Goal: Task Accomplishment & Management: Complete application form

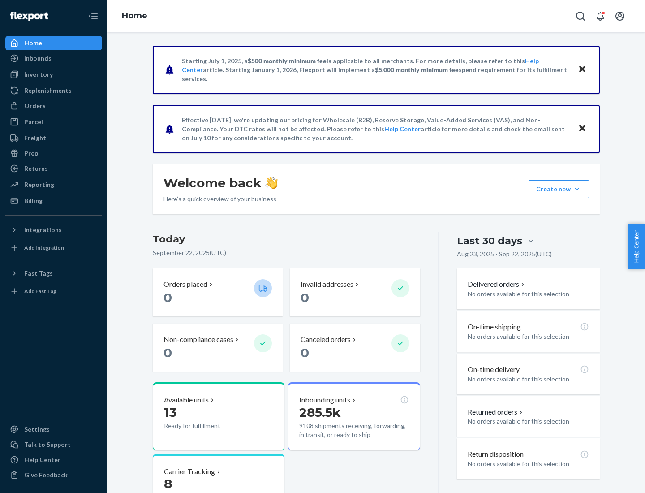
click at [577, 189] on button "Create new Create new inbound Create new order Create new product" at bounding box center [559, 189] width 61 height 18
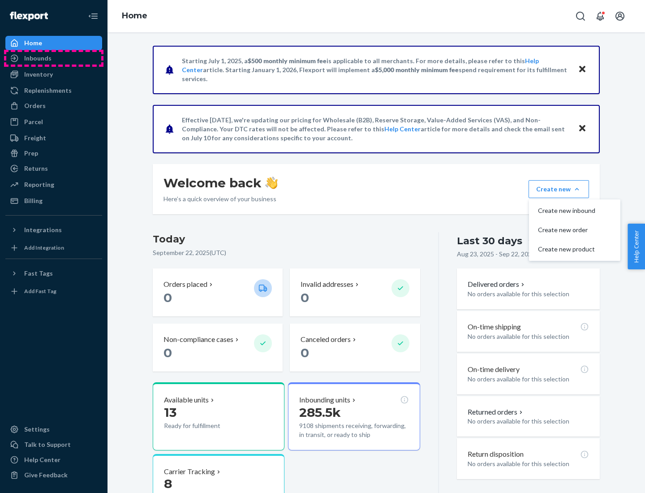
click at [54, 58] on div "Inbounds" at bounding box center [53, 58] width 95 height 13
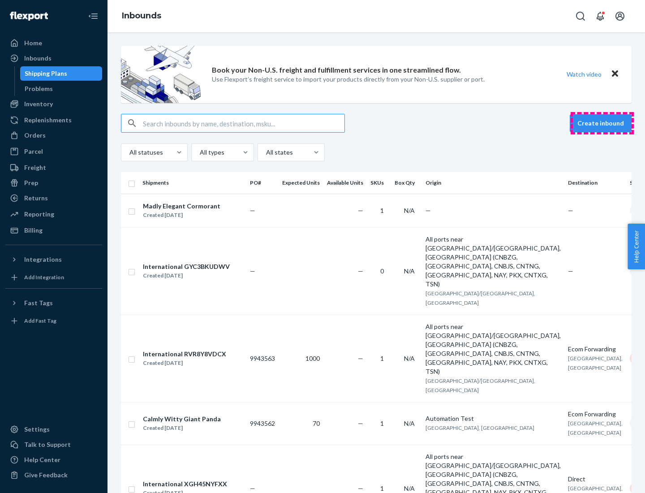
click at [602, 123] on button "Create inbound" at bounding box center [601, 123] width 62 height 18
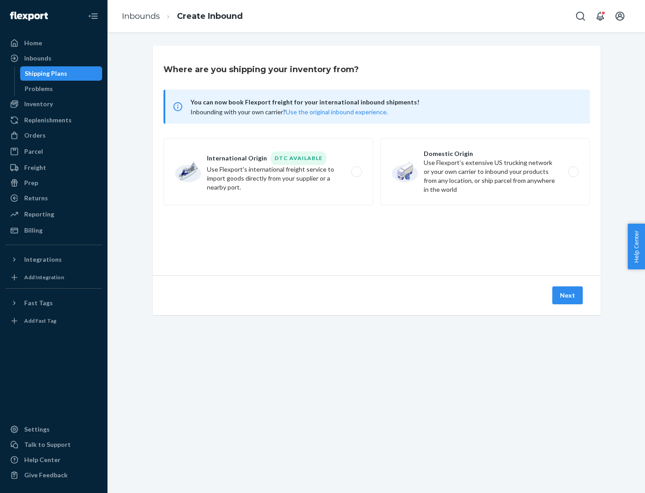
click at [485, 172] on label "Domestic Origin Use Flexport’s extensive US trucking network or your own carrie…" at bounding box center [486, 171] width 210 height 67
click at [573, 172] on input "Domestic Origin Use Flexport’s extensive US trucking network or your own carrie…" at bounding box center [576, 172] width 6 height 6
radio input "true"
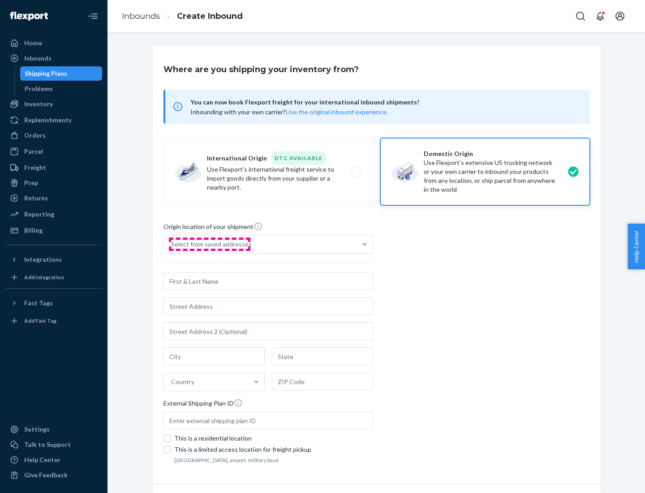
click at [209, 244] on div "Select from saved addresses" at bounding box center [211, 244] width 81 height 9
click at [172, 244] on input "Select from saved addresses" at bounding box center [171, 244] width 1 height 9
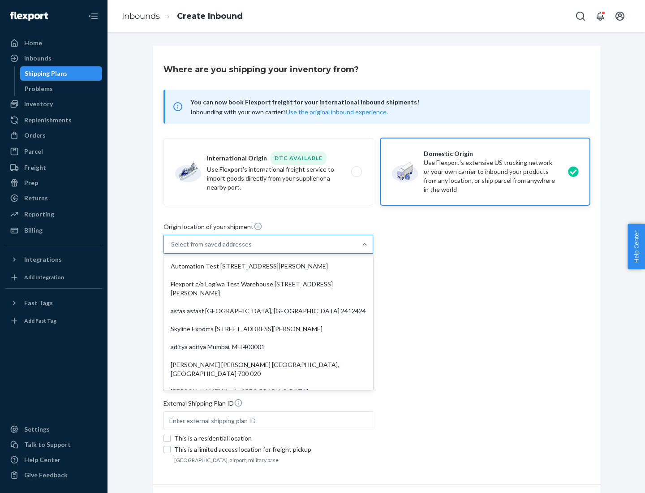
scroll to position [4, 0]
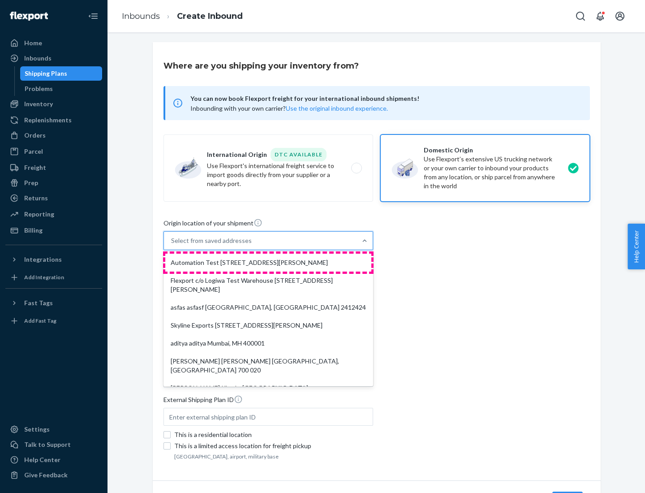
click at [268, 263] on div "Automation Test [STREET_ADDRESS][PERSON_NAME]" at bounding box center [268, 263] width 206 height 18
click at [172, 245] on input "option Automation Test [STREET_ADDRESS][PERSON_NAME]. 9 results available. Use …" at bounding box center [171, 240] width 1 height 9
type input "Automation Test"
type input "9th Floor"
type input "[GEOGRAPHIC_DATA]"
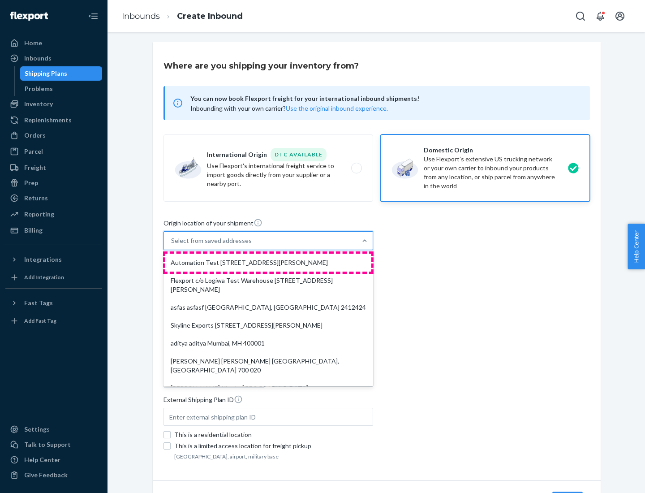
type input "CA"
type input "94104"
type input "[STREET_ADDRESS][PERSON_NAME]"
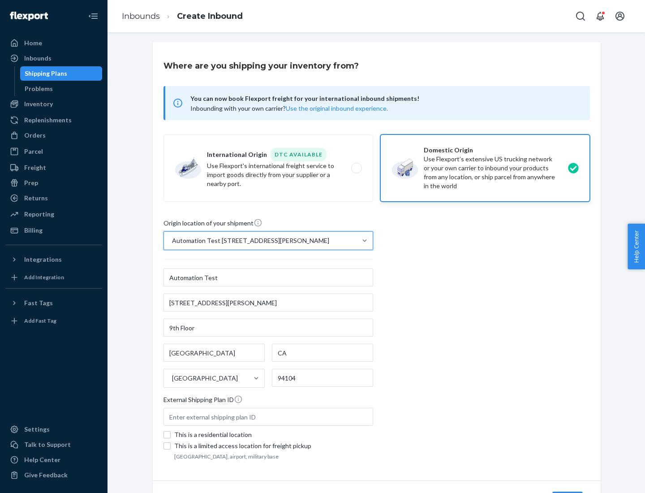
scroll to position [52, 0]
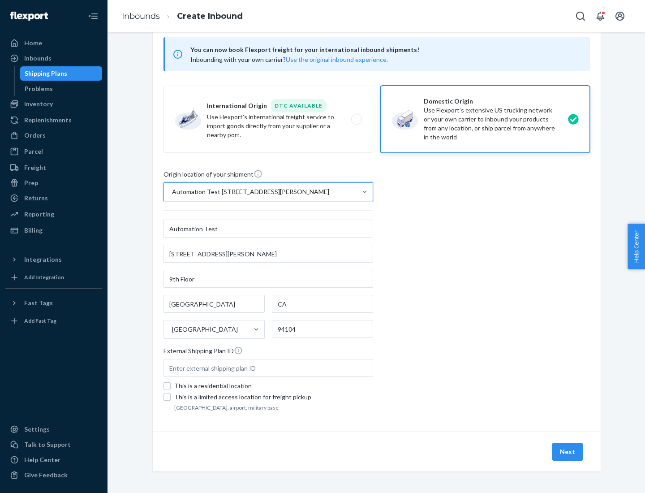
click at [568, 452] on button "Next" at bounding box center [568, 452] width 30 height 18
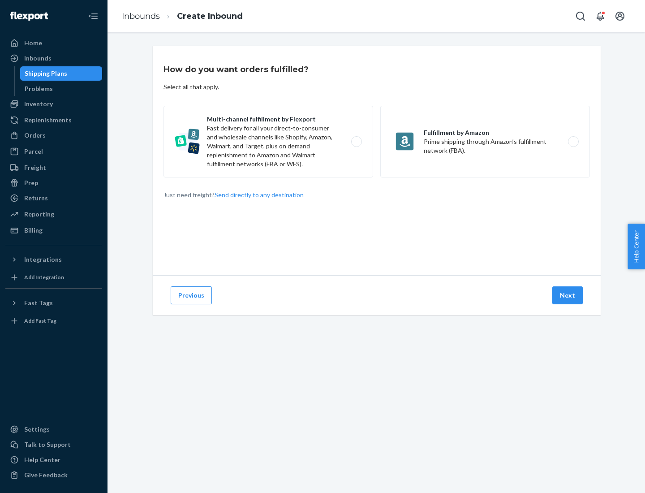
click at [268, 142] on label "Multi-channel fulfillment by Flexport Fast delivery for all your direct-to-cons…" at bounding box center [269, 142] width 210 height 72
click at [356, 142] on input "Multi-channel fulfillment by Flexport Fast delivery for all your direct-to-cons…" at bounding box center [359, 142] width 6 height 6
radio input "true"
click at [568, 295] on button "Next" at bounding box center [568, 295] width 30 height 18
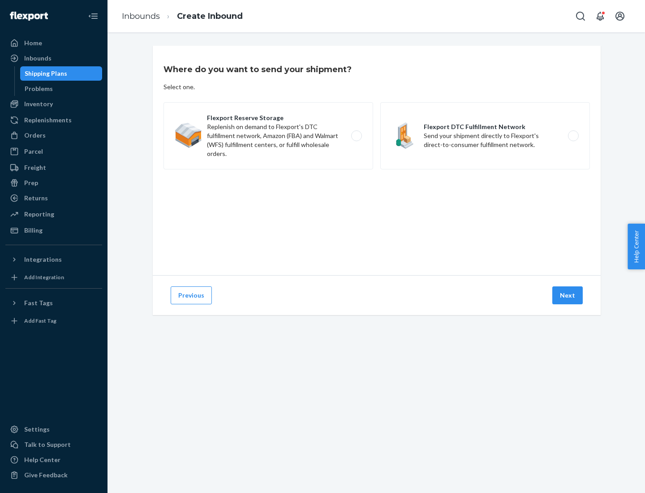
click at [485, 136] on label "Flexport DTC Fulfillment Network Send your shipment directly to Flexport's dire…" at bounding box center [486, 135] width 210 height 67
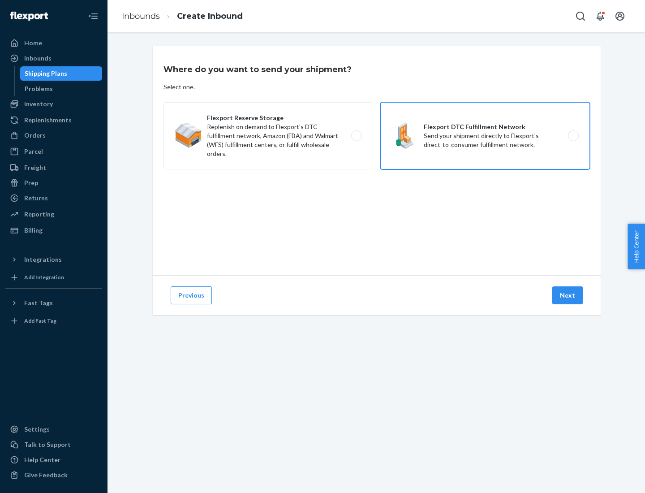
click at [573, 136] on input "Flexport DTC Fulfillment Network Send your shipment directly to Flexport's dire…" at bounding box center [576, 136] width 6 height 6
radio input "true"
click at [568, 295] on button "Next" at bounding box center [568, 295] width 30 height 18
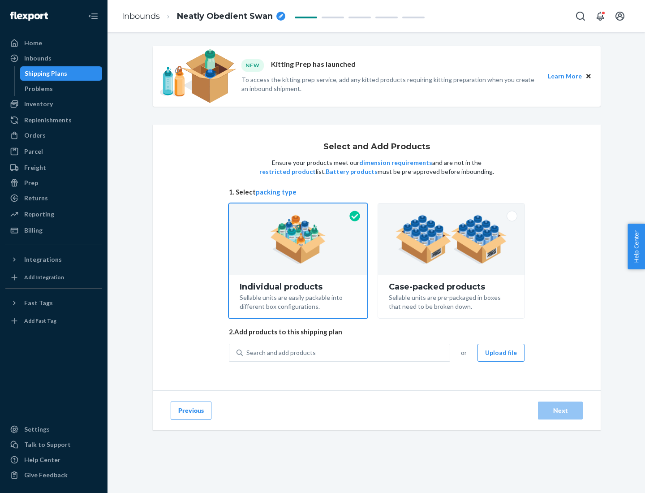
click at [452, 239] on img at bounding box center [452, 239] width 112 height 49
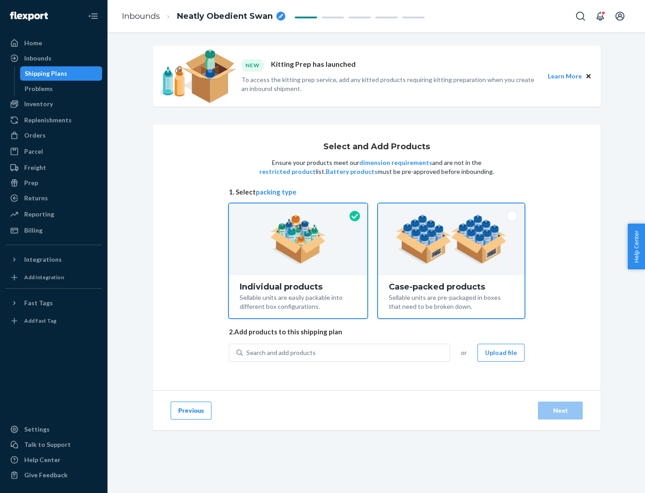
click at [452, 209] on input "Case-packed products Sellable units are pre-packaged in boxes that need to be b…" at bounding box center [452, 206] width 6 height 6
radio input "true"
radio input "false"
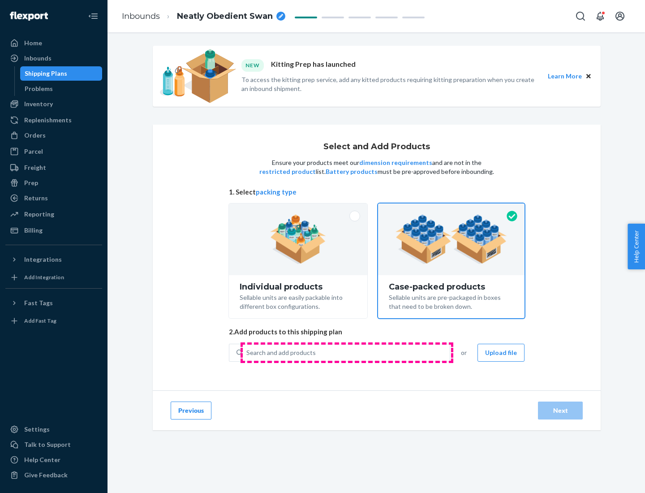
click at [347, 352] on div "Search and add products" at bounding box center [346, 353] width 207 height 16
click at [247, 352] on input "Search and add products" at bounding box center [246, 352] width 1 height 9
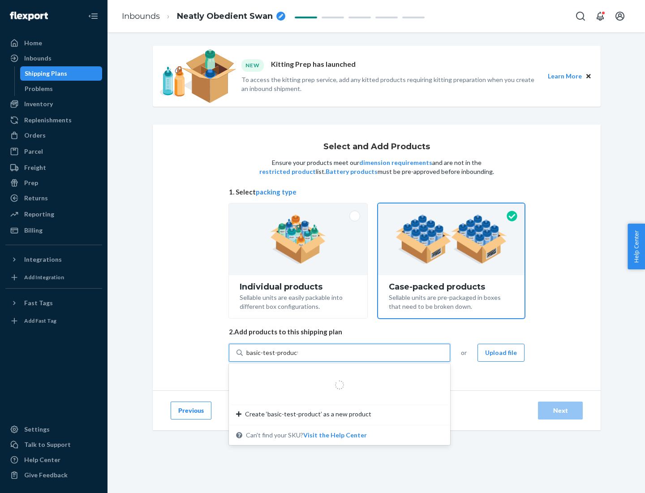
type input "basic-test-product-1"
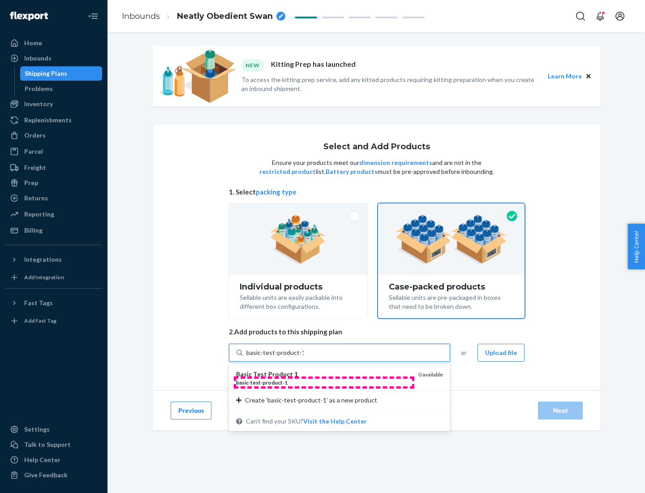
click at [324, 382] on div "basic - test - product - 1" at bounding box center [323, 383] width 175 height 8
click at [304, 357] on input "basic-test-product-1" at bounding box center [274, 352] width 57 height 9
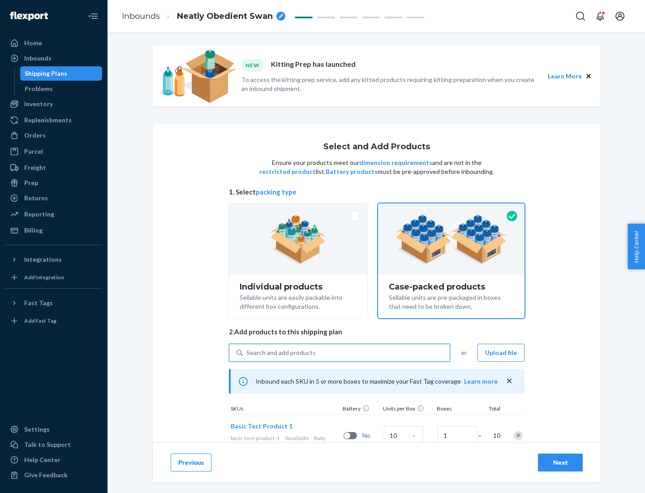
scroll to position [32, 0]
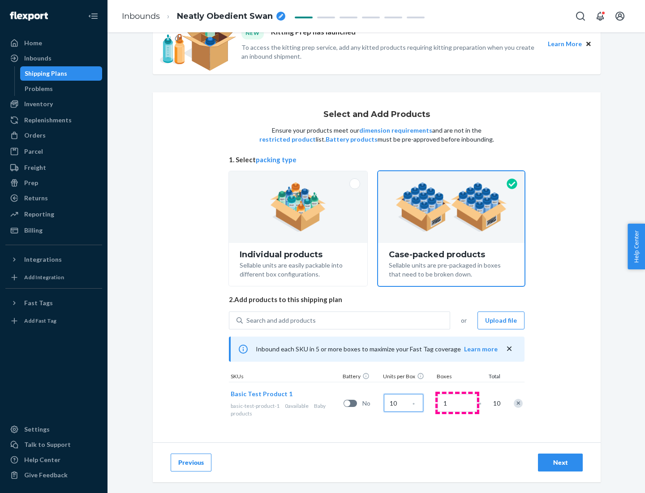
type input "10"
type input "7"
click at [561, 463] on div "Next" at bounding box center [561, 462] width 30 height 9
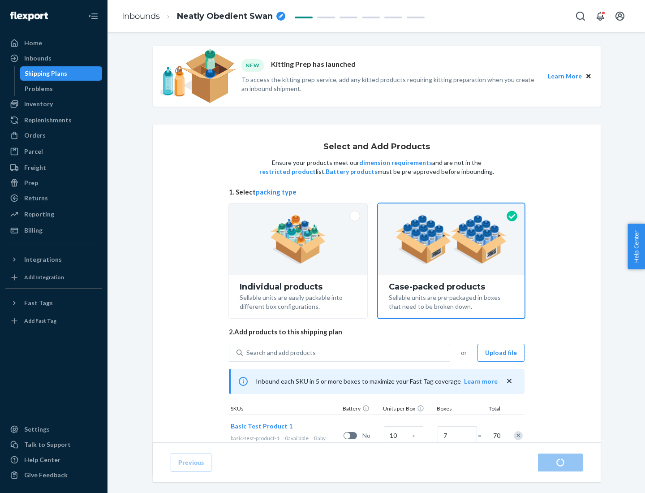
radio input "true"
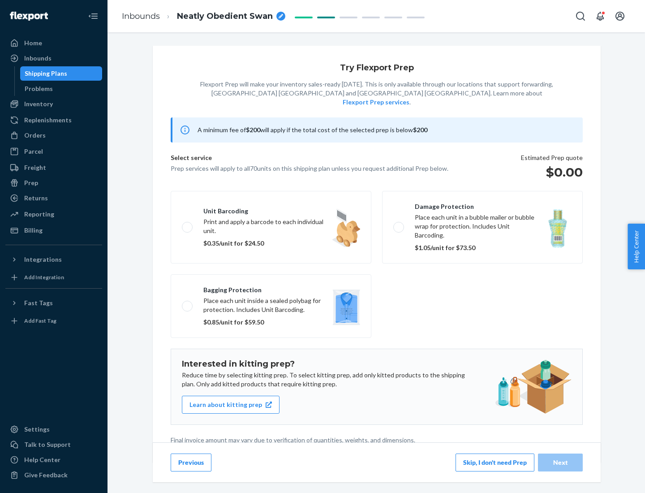
scroll to position [2, 0]
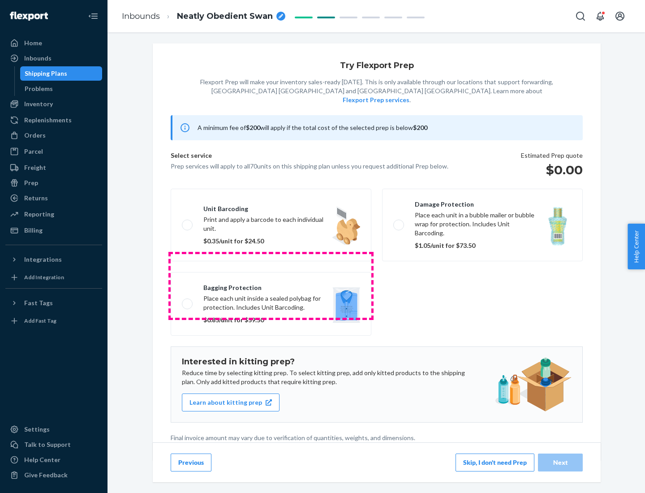
click at [271, 285] on label "Bagging protection Place each unit inside a sealed polybag for protection. Incl…" at bounding box center [271, 304] width 201 height 64
click at [188, 301] on input "Bagging protection Place each unit inside a sealed polybag for protection. Incl…" at bounding box center [185, 304] width 6 height 6
checkbox input "true"
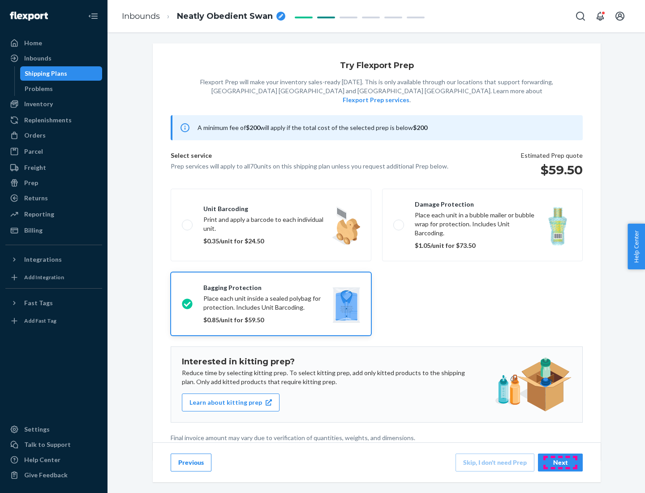
click at [561, 462] on div "Next" at bounding box center [561, 462] width 30 height 9
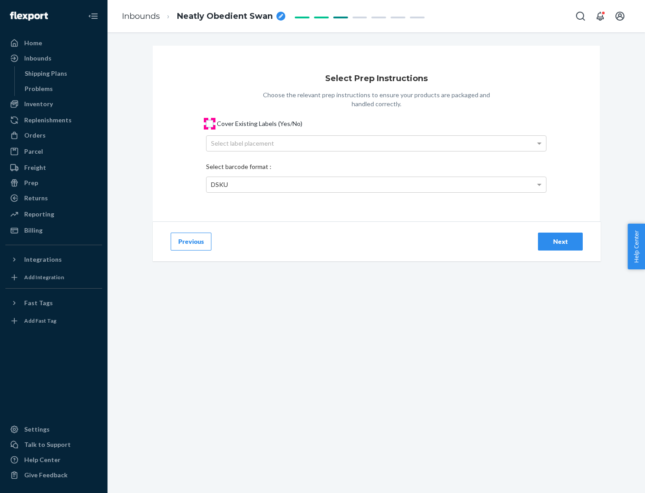
click at [210, 123] on input "Cover Existing Labels (Yes/No)" at bounding box center [209, 123] width 7 height 7
checkbox input "true"
click at [376, 143] on div "Select label placement" at bounding box center [377, 143] width 340 height 15
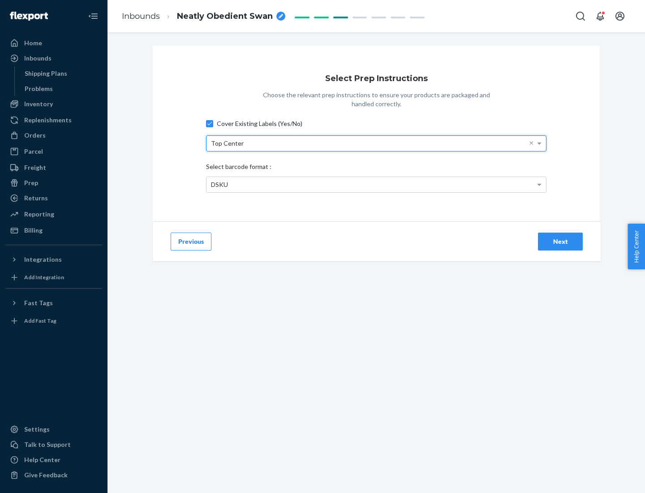
click at [376, 184] on div "DSKU" at bounding box center [377, 184] width 340 height 15
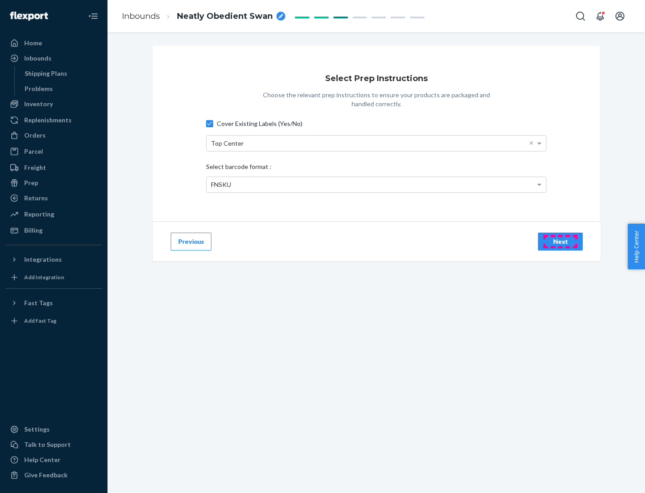
click at [561, 241] on div "Next" at bounding box center [561, 241] width 30 height 9
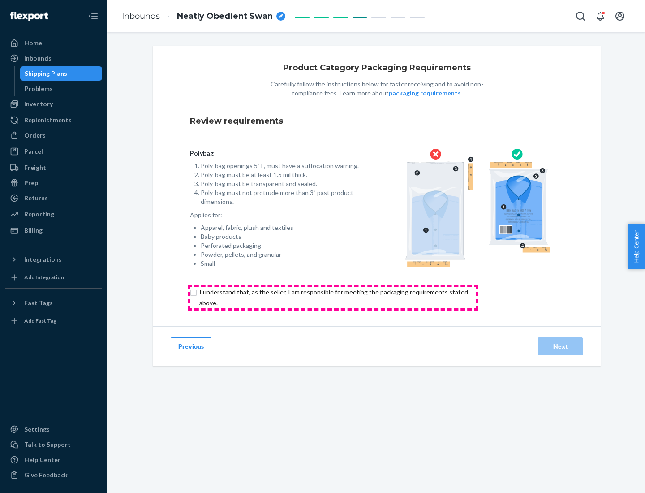
click at [333, 297] on input "checkbox" at bounding box center [339, 298] width 298 height 22
checkbox input "true"
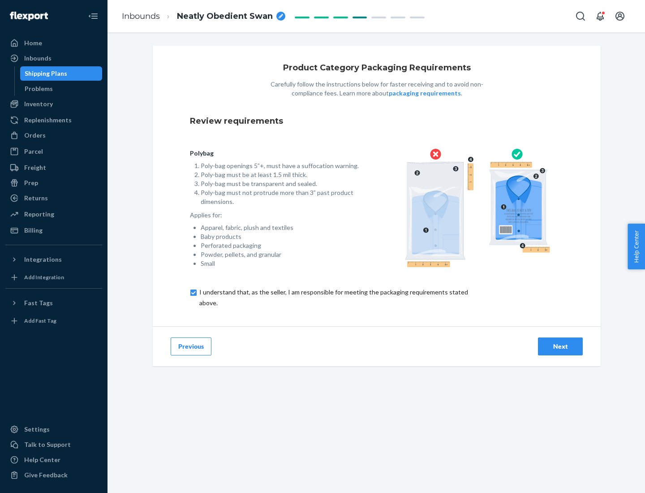
click at [561, 346] on div "Next" at bounding box center [561, 346] width 30 height 9
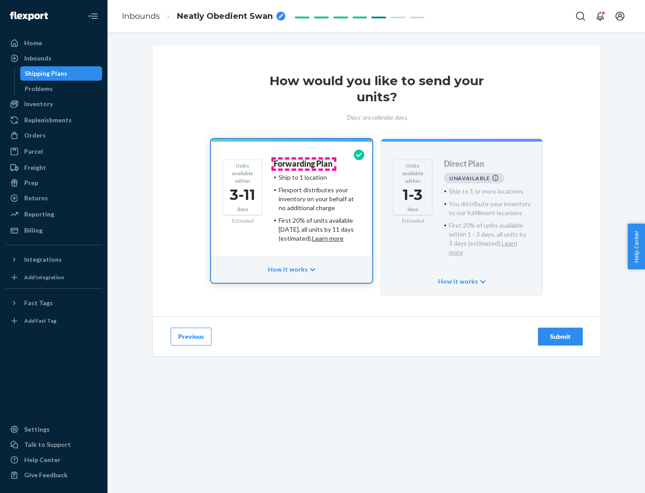
click at [304, 164] on h4 "Forwarding Plan" at bounding box center [303, 164] width 59 height 9
click at [561, 332] on div "Submit" at bounding box center [561, 336] width 30 height 9
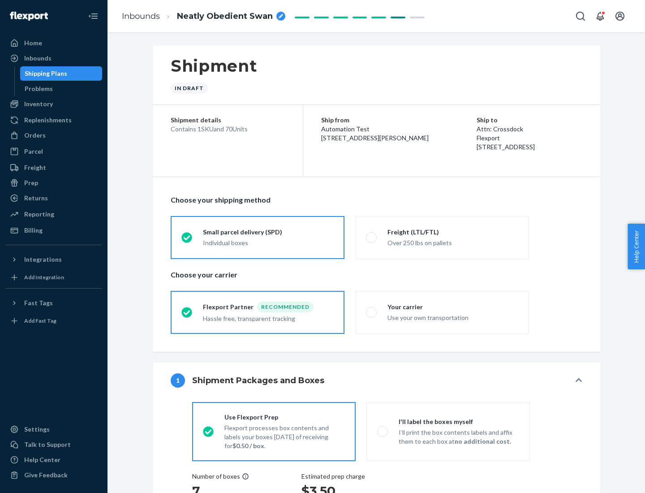
radio input "true"
radio input "false"
radio input "true"
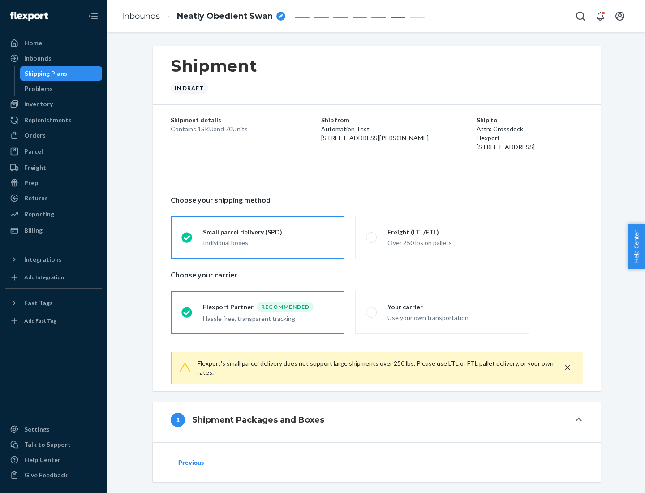
click at [268, 242] on div "Individual boxes" at bounding box center [268, 242] width 131 height 9
click at [187, 240] on input "Small parcel delivery (SPD) Individual boxes" at bounding box center [185, 237] width 6 height 6
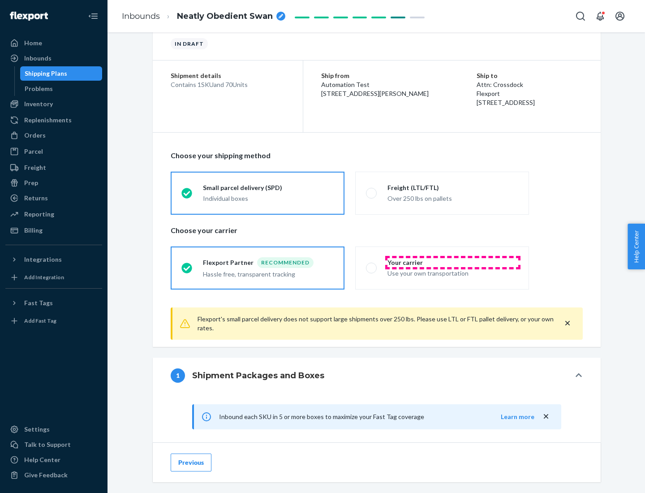
click at [453, 262] on div "Your carrier" at bounding box center [453, 262] width 131 height 9
click at [372, 265] on input "Your carrier Use your own transportation" at bounding box center [369, 268] width 6 height 6
radio input "true"
radio input "false"
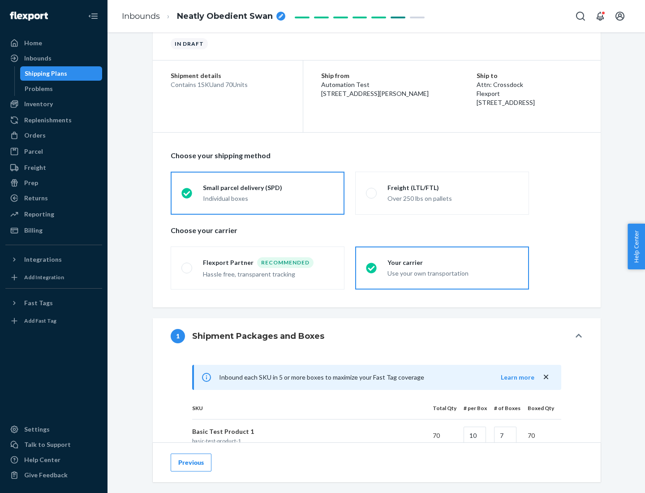
scroll to position [217, 0]
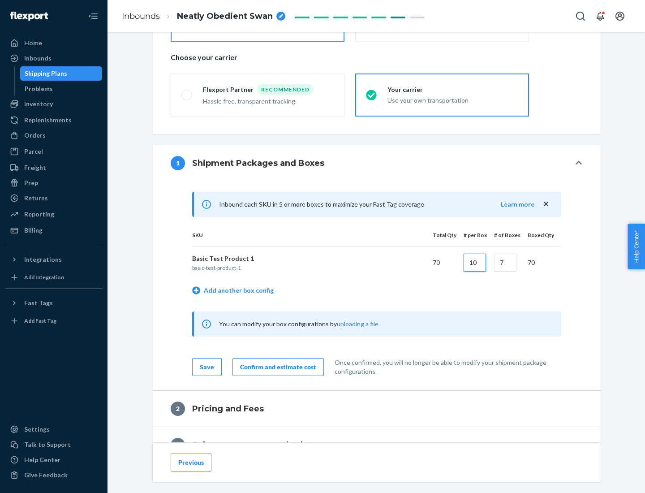
type input "10"
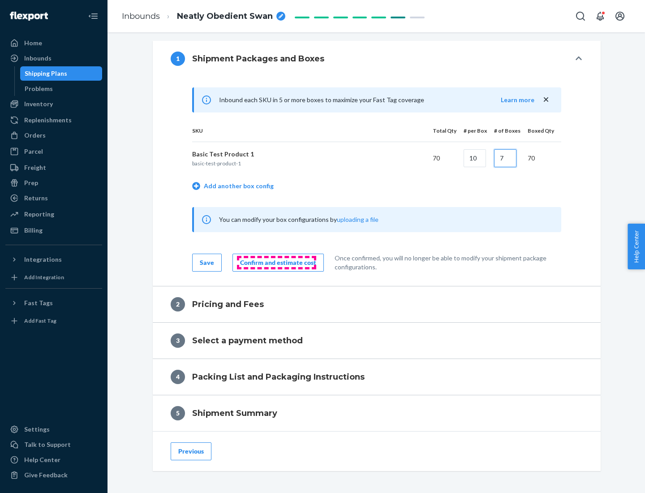
type input "7"
click at [277, 262] on div "Confirm and estimate cost" at bounding box center [278, 262] width 76 height 9
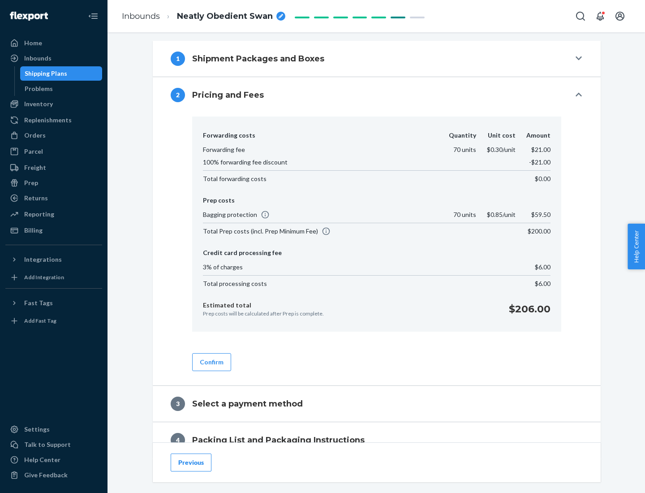
scroll to position [364, 0]
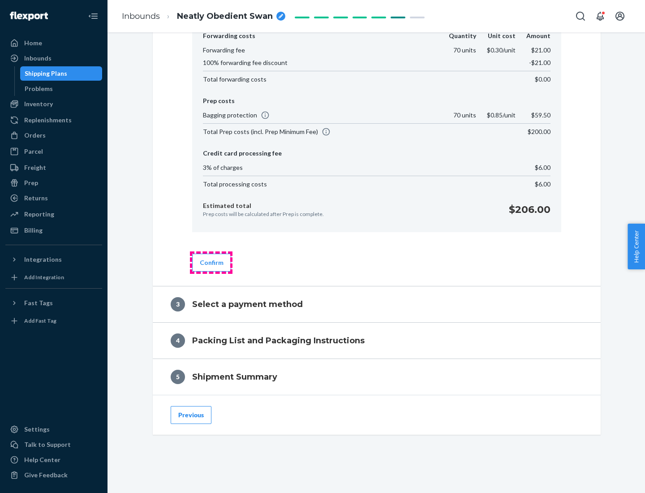
click at [211, 262] on button "Confirm" at bounding box center [211, 263] width 39 height 18
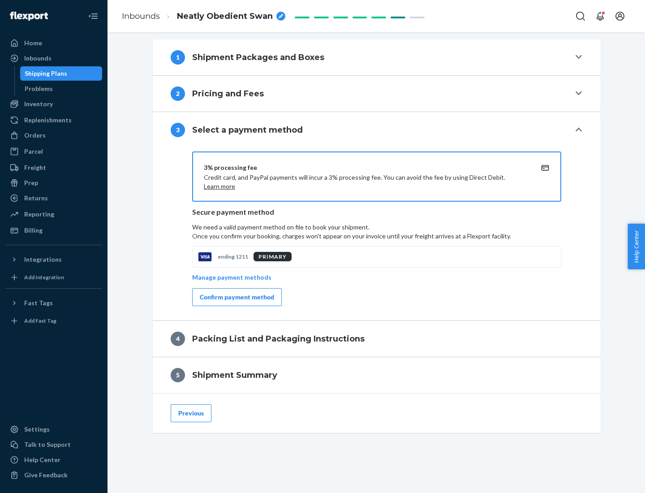
scroll to position [323, 0]
click at [236, 297] on div "Confirm payment method" at bounding box center [237, 297] width 74 height 9
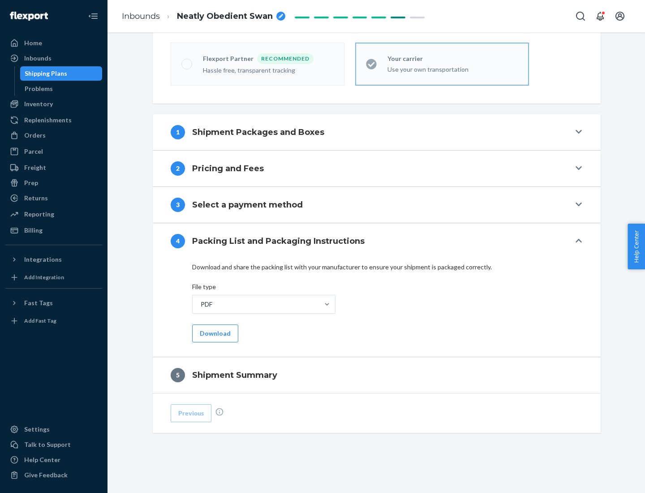
scroll to position [248, 0]
click at [214, 333] on button "Download" at bounding box center [215, 333] width 46 height 18
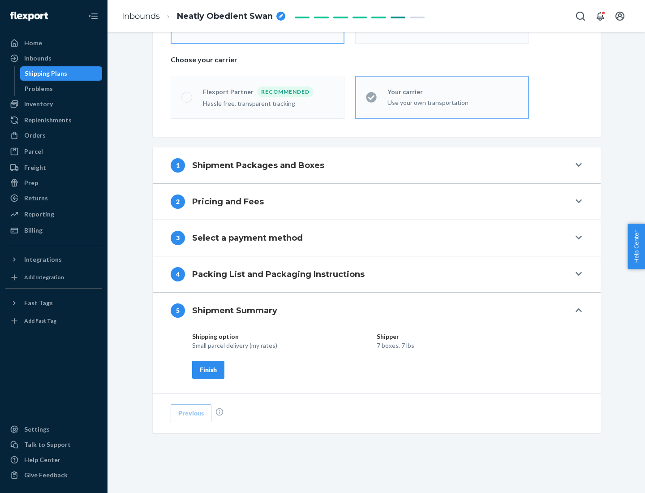
scroll to position [215, 0]
